Goal: Information Seeking & Learning: Learn about a topic

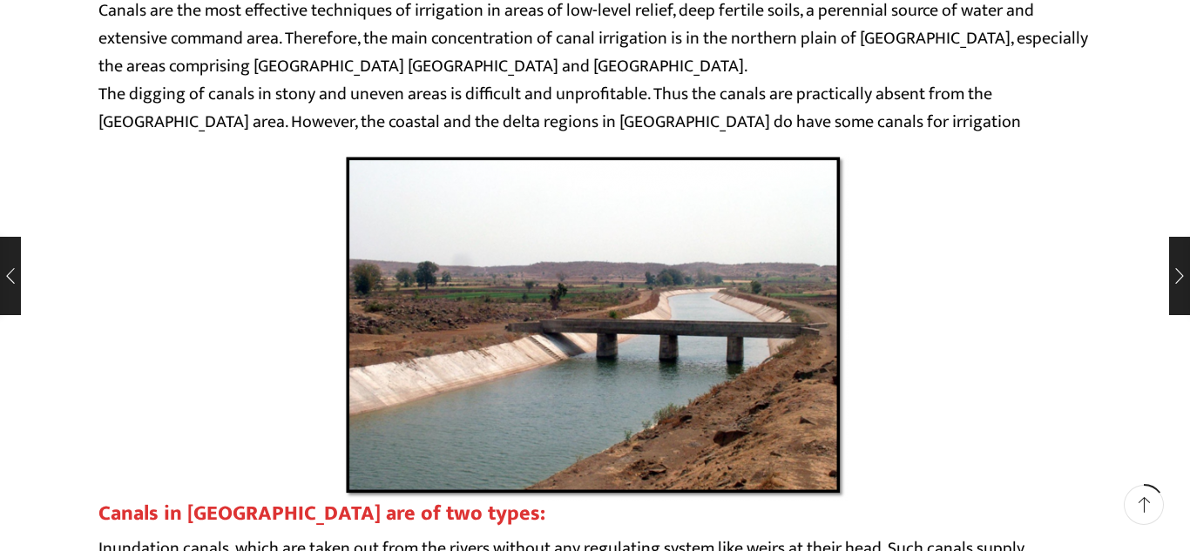
scroll to position [1776, 0]
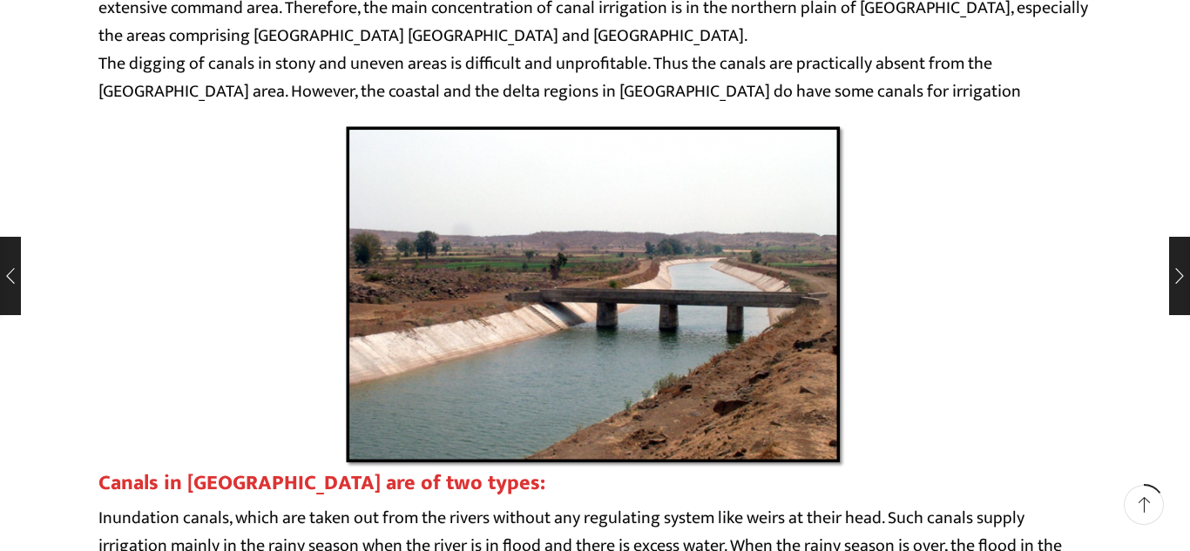
click at [882, 272] on div at bounding box center [594, 297] width 993 height 348
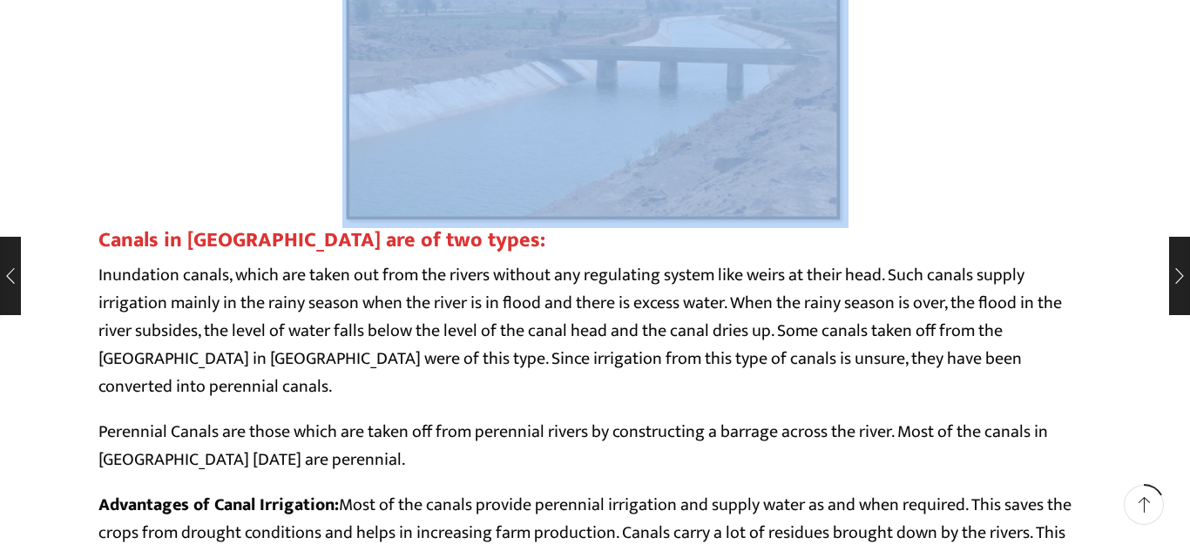
click at [882, 272] on p "Inundation canals, which are taken out from the rivers without any regulating s…" at bounding box center [594, 330] width 993 height 139
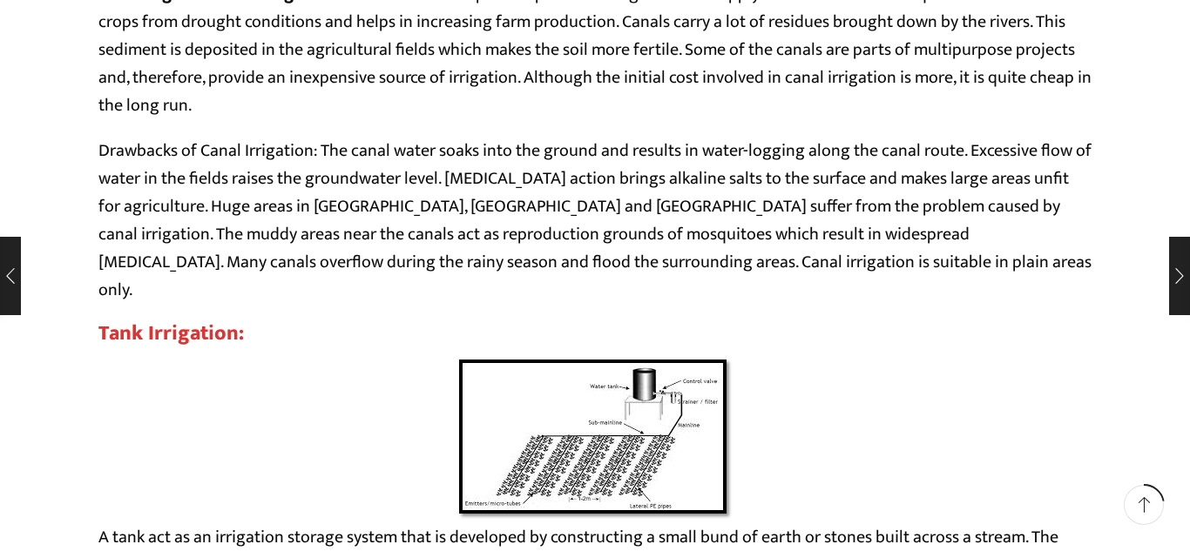
scroll to position [2635, 0]
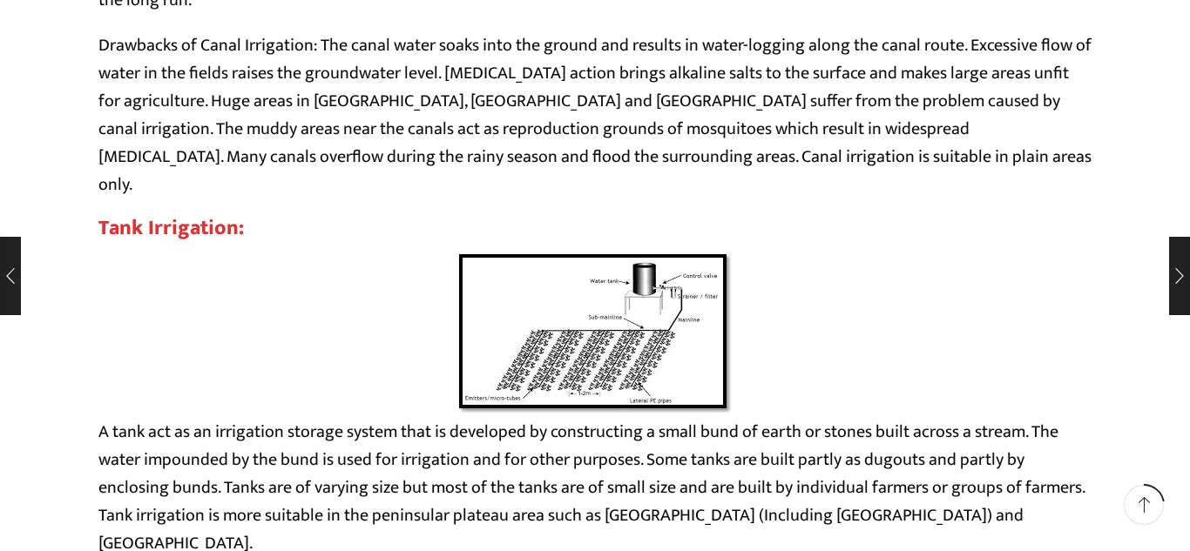
click at [875, 260] on div at bounding box center [594, 334] width 993 height 168
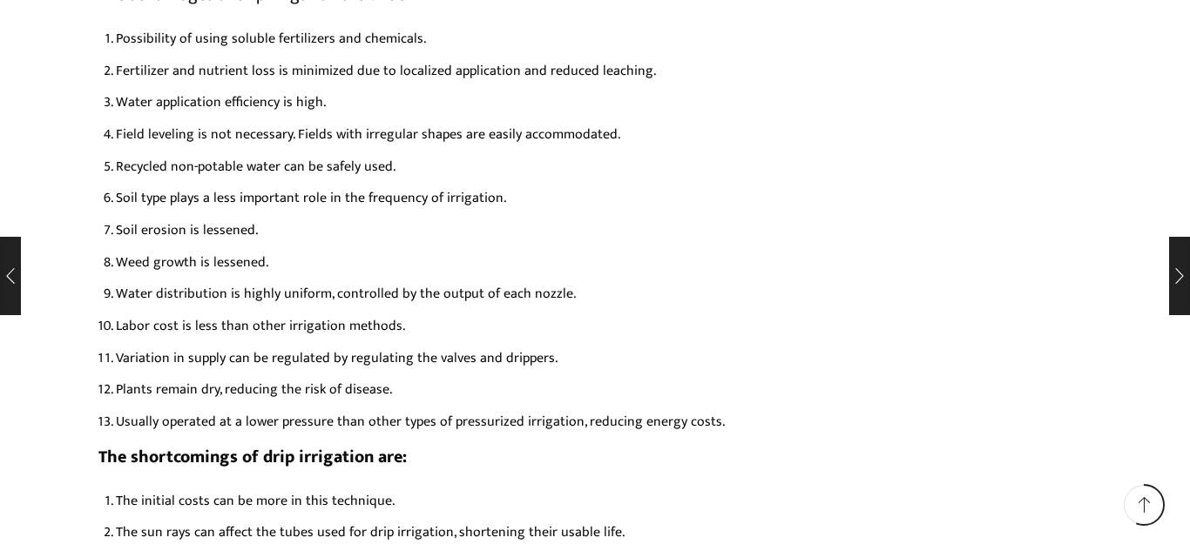
scroll to position [7475, 0]
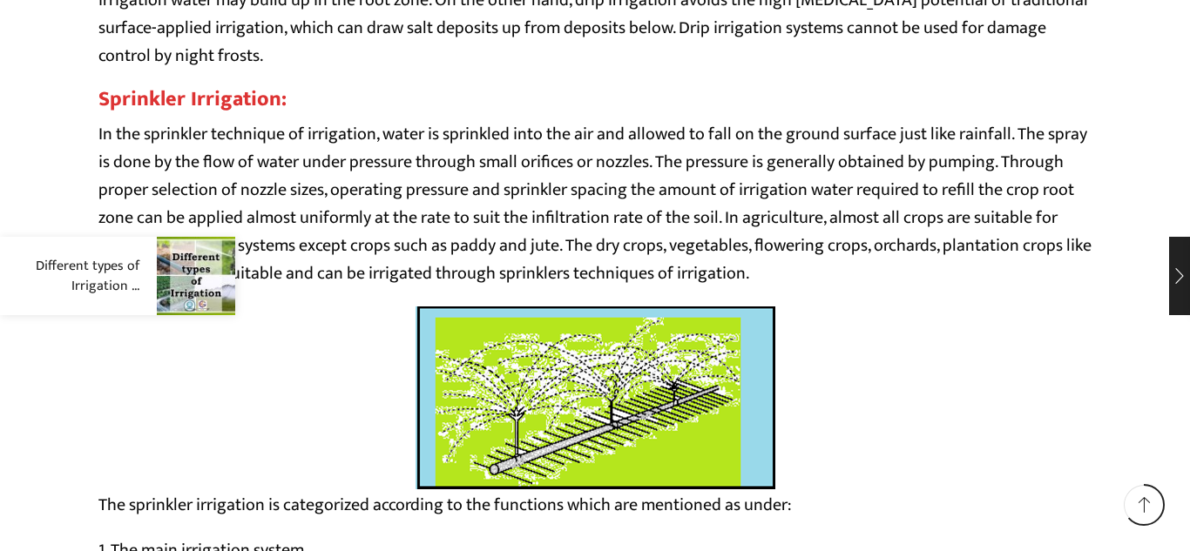
click at [33, 260] on link "Different types of Irrigation ..." at bounding box center [71, 276] width 135 height 40
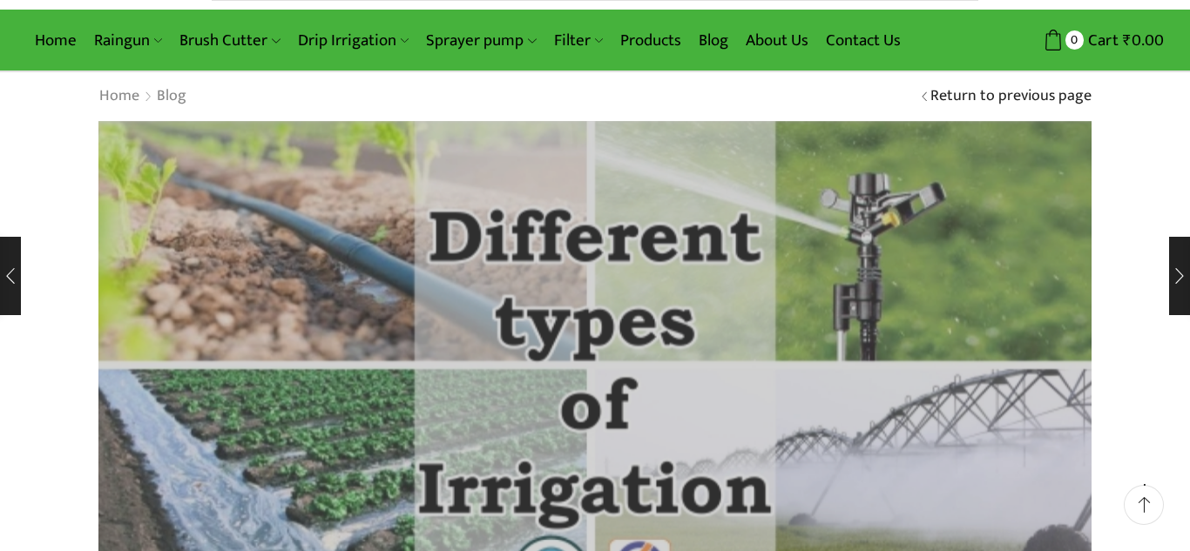
scroll to position [191, 0]
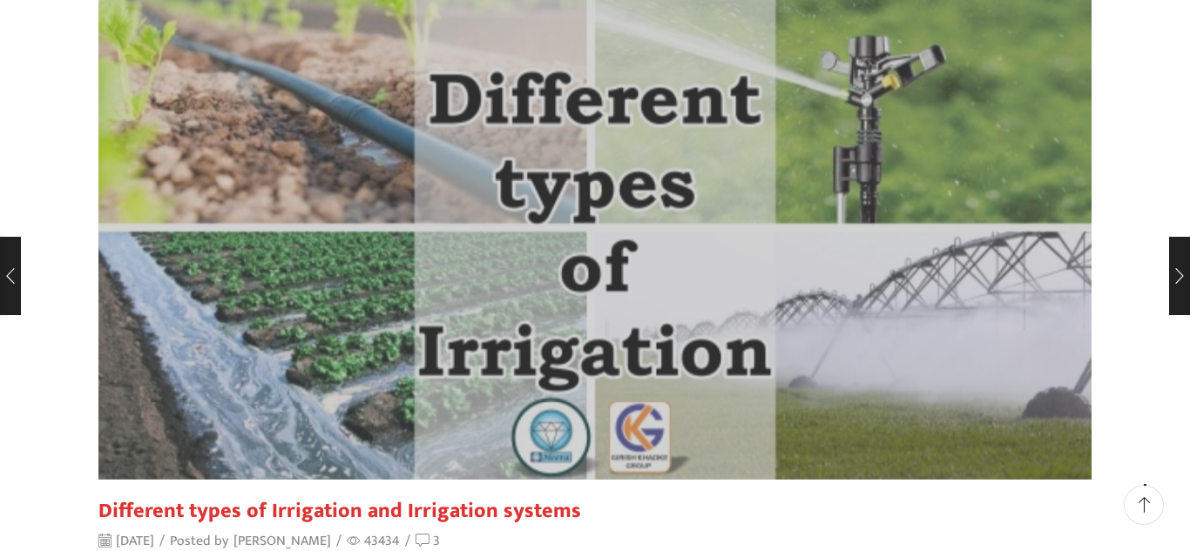
click at [123, 300] on img at bounding box center [595, 232] width 1092 height 546
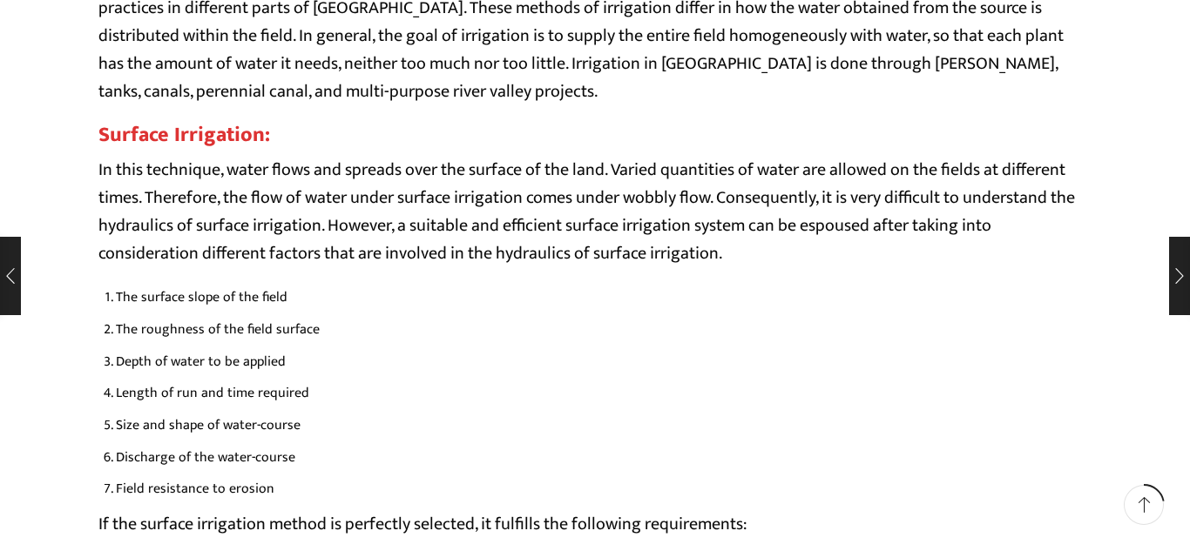
scroll to position [1869, 0]
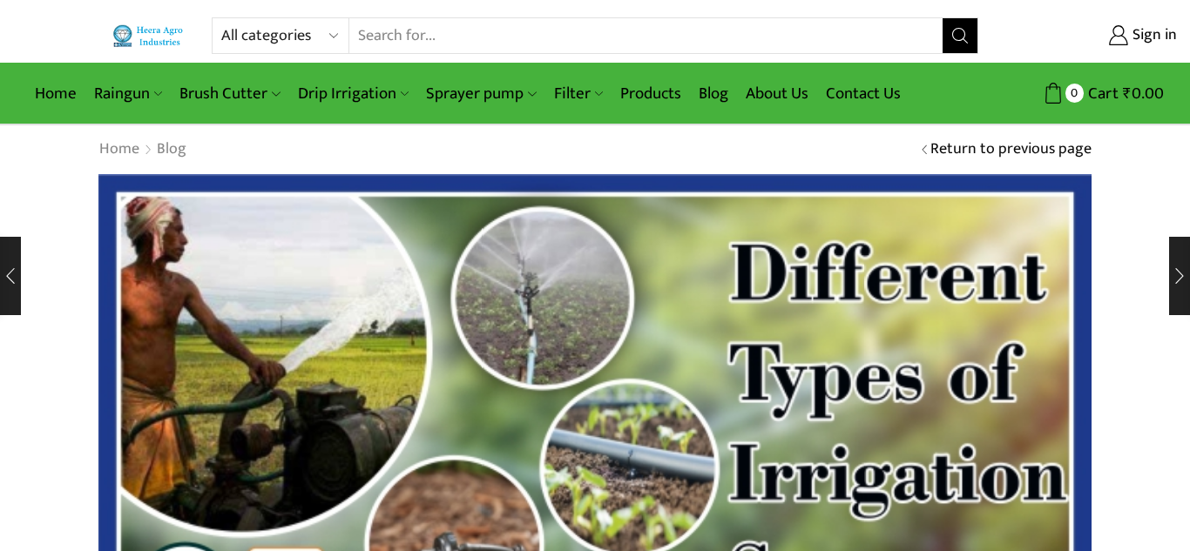
click at [1016, 153] on link "Return to previous page" at bounding box center [1010, 149] width 161 height 23
click at [1008, 145] on link "Return to previous page" at bounding box center [1010, 149] width 161 height 23
click at [67, 94] on link "Home" at bounding box center [55, 93] width 59 height 41
